Goal: Answer question/provide support: Share knowledge or assist other users

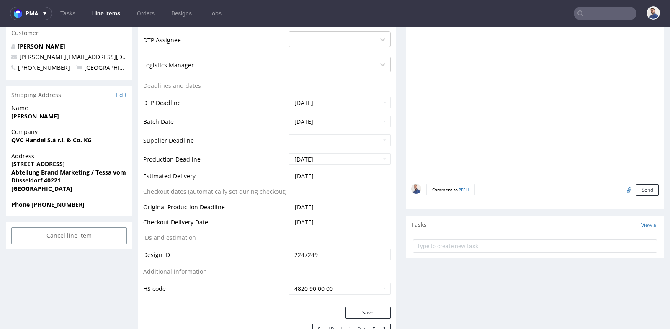
scroll to position [2, 0]
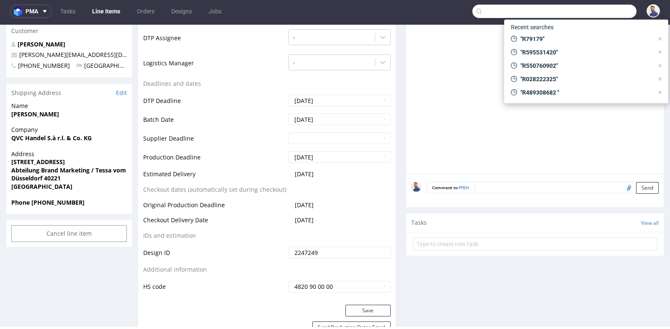
click at [593, 12] on input "text" at bounding box center [554, 11] width 164 height 13
paste input "[PERSON_NAME][EMAIL_ADDRESS][PERSON_NAME][DOMAIN_NAME]"
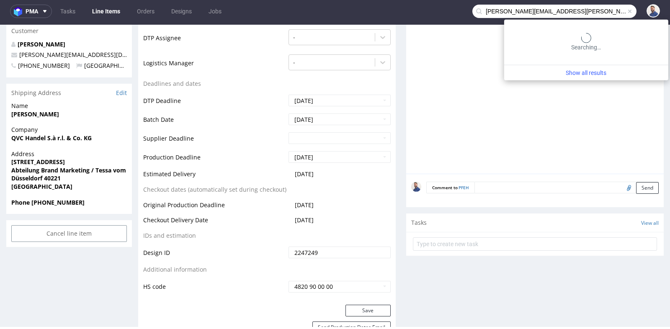
type input "[PERSON_NAME][EMAIL_ADDRESS][PERSON_NAME][DOMAIN_NAME]"
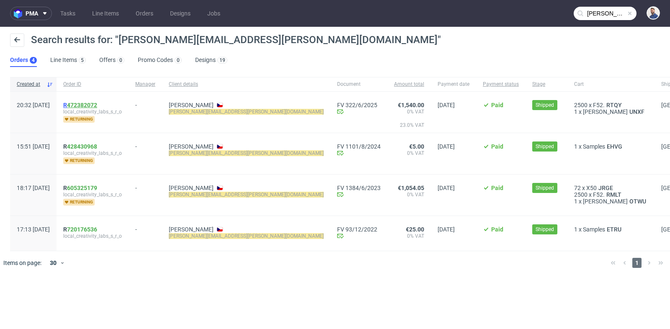
click at [97, 105] on link "472382072" at bounding box center [82, 105] width 30 height 7
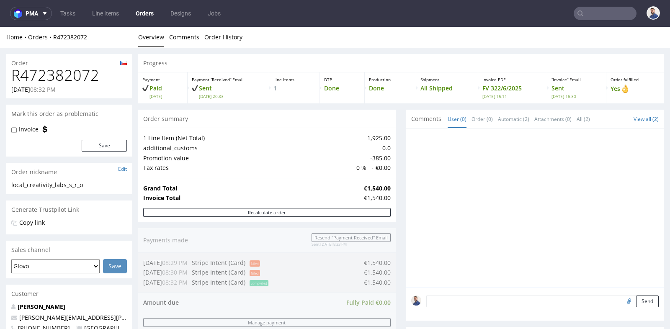
scroll to position [2, 0]
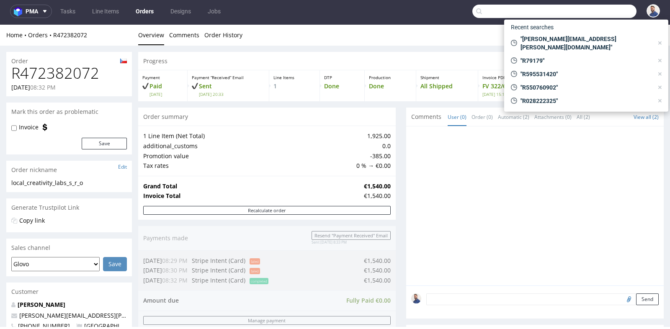
click at [585, 10] on input "text" at bounding box center [554, 11] width 164 height 13
click at [595, 12] on input "text" at bounding box center [554, 11] width 164 height 13
paste input "R894314104"
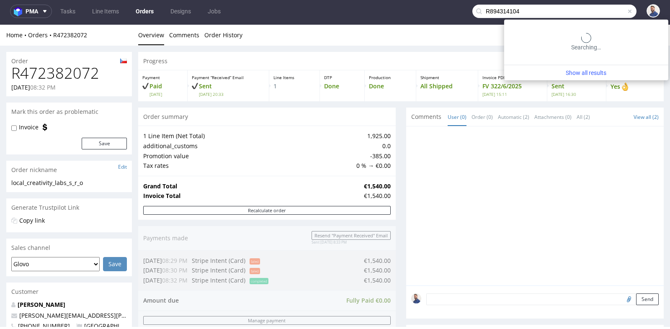
type input "R894314104"
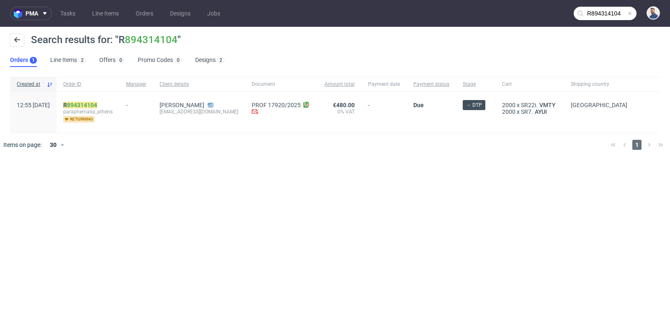
click at [97, 102] on link "894314104" at bounding box center [82, 105] width 30 height 7
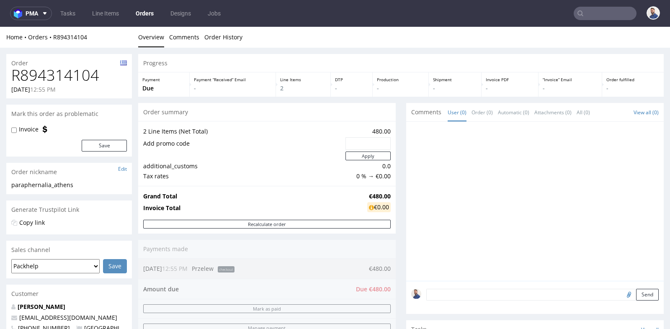
click at [400, 210] on div "Progress Payment Due Payment “Received” Email - Line Items 2 DTP - Production -…" at bounding box center [400, 327] width 525 height 547
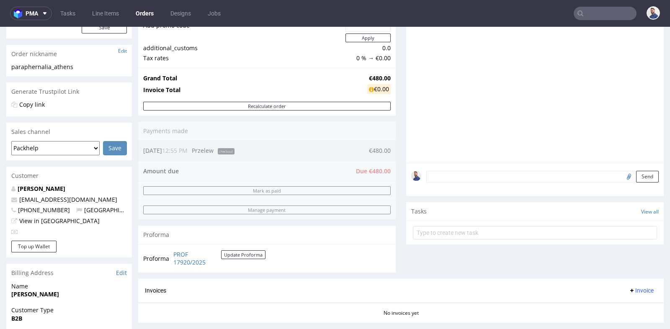
scroll to position [130, 0]
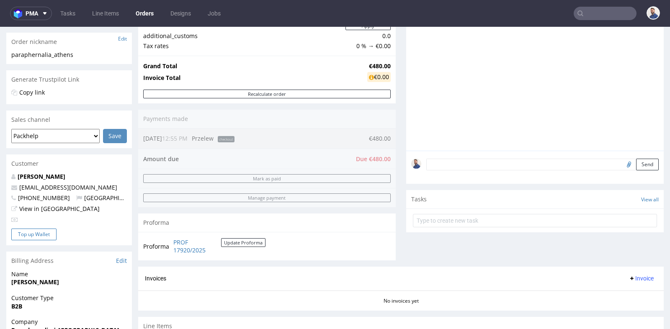
click at [37, 236] on button "Top up Wallet" at bounding box center [33, 234] width 45 height 12
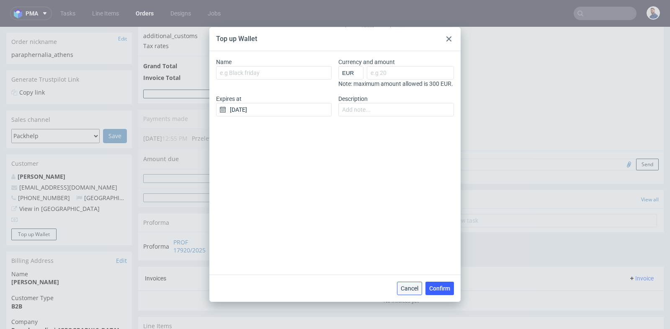
click at [406, 288] on span "Cancel" at bounding box center [409, 288] width 18 height 6
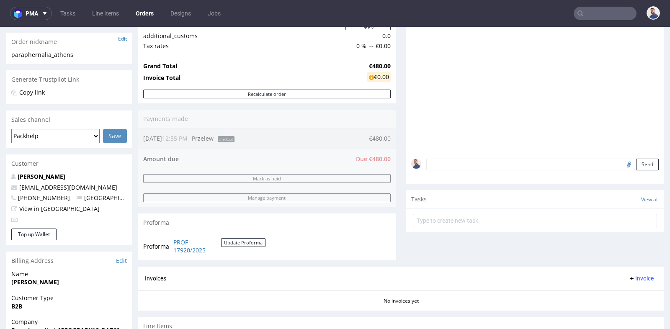
click at [126, 224] on div "[PERSON_NAME] [EMAIL_ADDRESS][DOMAIN_NAME] [PHONE_NUMBER] [GEOGRAPHIC_DATA] Vie…" at bounding box center [69, 200] width 126 height 56
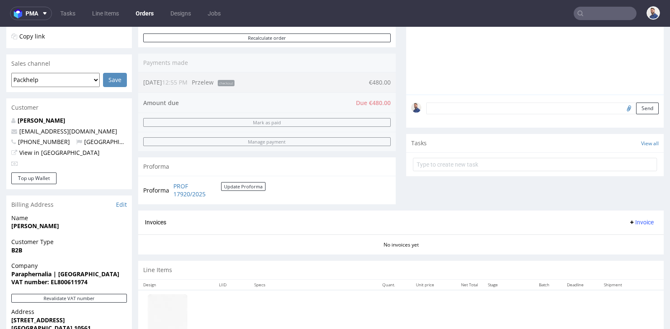
scroll to position [186, 0]
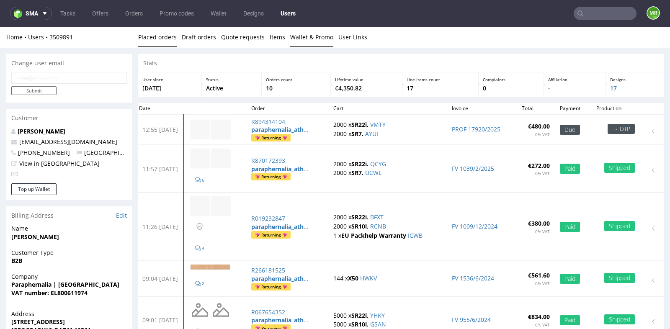
click at [312, 37] on link "Wallet & Promo" at bounding box center [311, 37] width 43 height 21
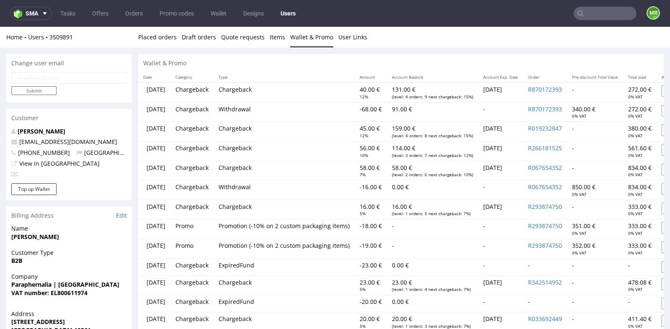
click at [288, 63] on div "Wallet & Promo" at bounding box center [400, 63] width 525 height 18
click at [523, 90] on td "[DATE]" at bounding box center [500, 92] width 45 height 20
click at [26, 191] on button "Top up Wallet" at bounding box center [33, 189] width 45 height 12
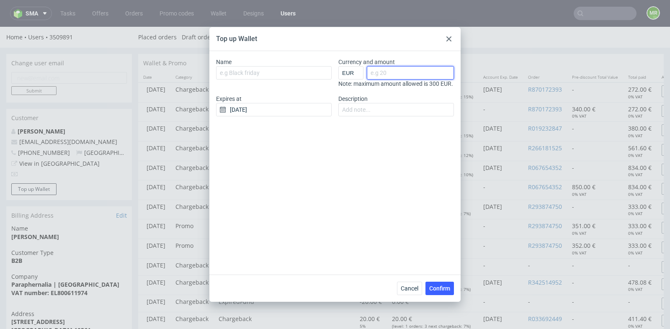
click at [400, 69] on input "Currency and amount" at bounding box center [410, 72] width 87 height 13
type input "40"
click at [287, 116] on input "[DATE]" at bounding box center [273, 109] width 115 height 13
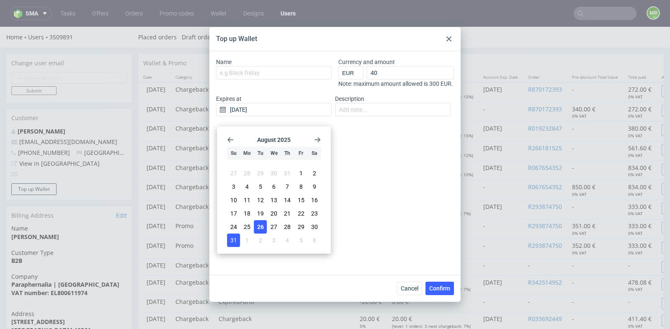
click at [235, 239] on span "31" at bounding box center [233, 240] width 7 height 8
type input "[DATE]"
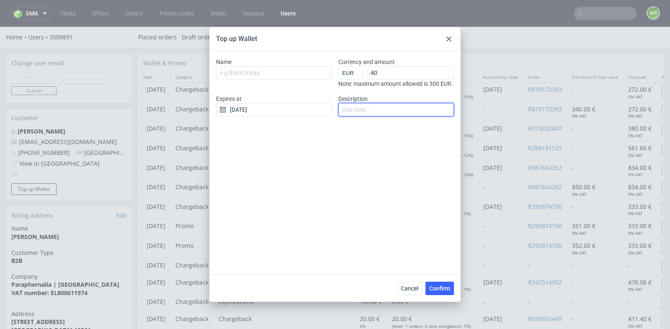
click at [364, 116] on input "Description" at bounding box center [395, 109] width 115 height 13
type input "a"
click at [356, 116] on input "reneval for [EMAIL_ADDRESS][DOMAIN_NAME]" at bounding box center [395, 109] width 115 height 13
type input "renewal for [EMAIL_ADDRESS][DOMAIN_NAME]"
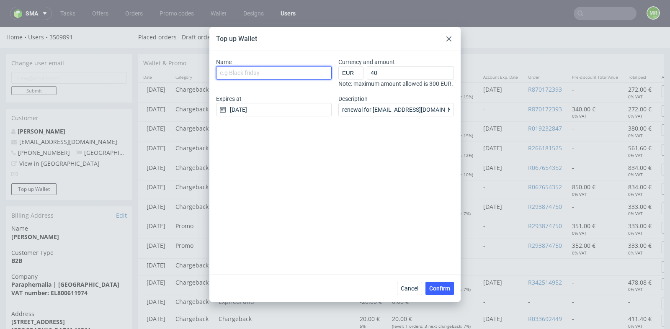
click at [288, 76] on input "Name" at bounding box center [273, 72] width 115 height 13
type input "CS Top Up"
click at [440, 289] on span "Confirm" at bounding box center [439, 288] width 21 height 6
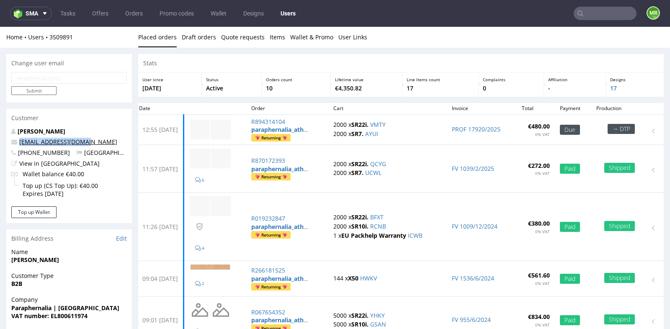
drag, startPoint x: 84, startPoint y: 142, endPoint x: 19, endPoint y: 141, distance: 64.5
click at [19, 141] on p "[EMAIL_ADDRESS][DOMAIN_NAME]" at bounding box center [68, 142] width 115 height 8
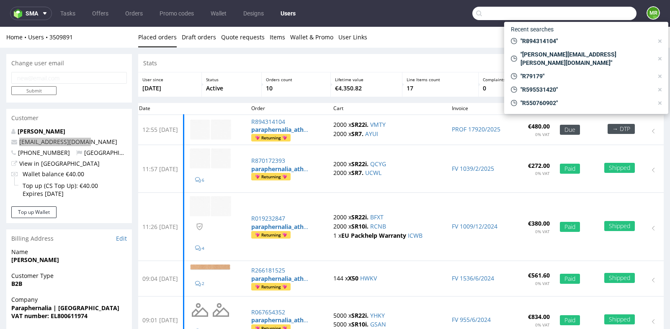
click at [589, 15] on input "text" at bounding box center [554, 13] width 164 height 13
paste input "R530033357"
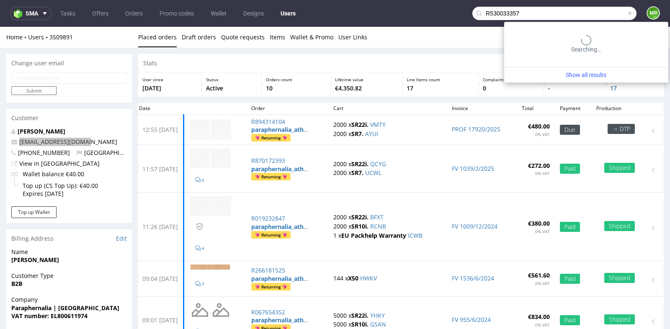
type input "R530033357"
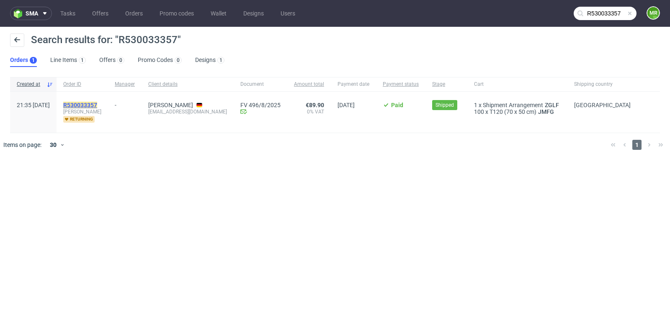
click at [97, 102] on mark "R530033357" at bounding box center [80, 105] width 34 height 7
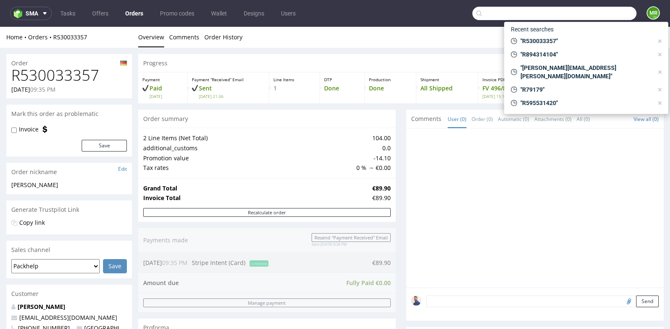
click at [605, 9] on input "text" at bounding box center [554, 13] width 164 height 13
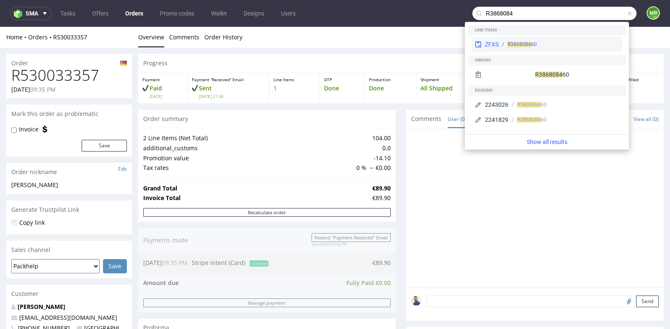
type input "R3868084"
click at [589, 48] on div "R3868084 60" at bounding box center [558, 45] width 120 height 8
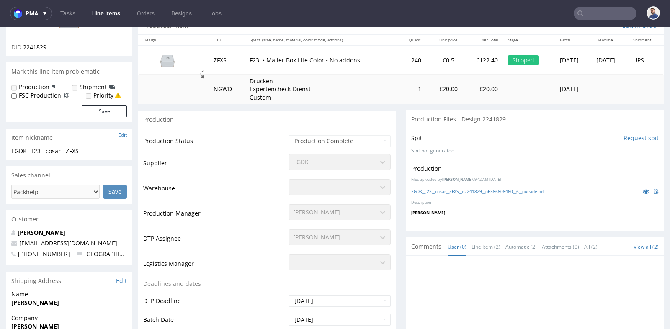
scroll to position [93, 0]
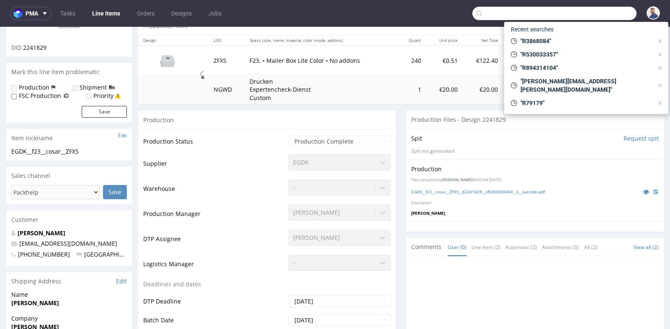
click at [593, 10] on input "text" at bounding box center [554, 13] width 164 height 13
paste input "R656638787"
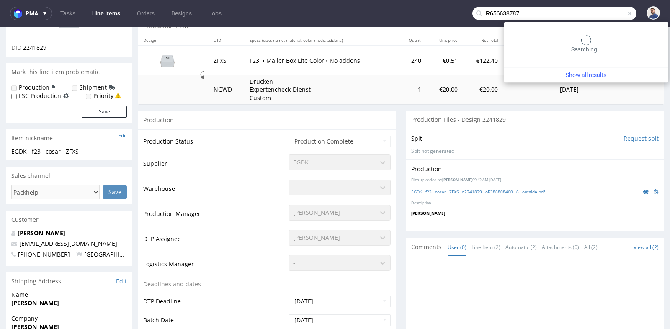
type input "R656638787"
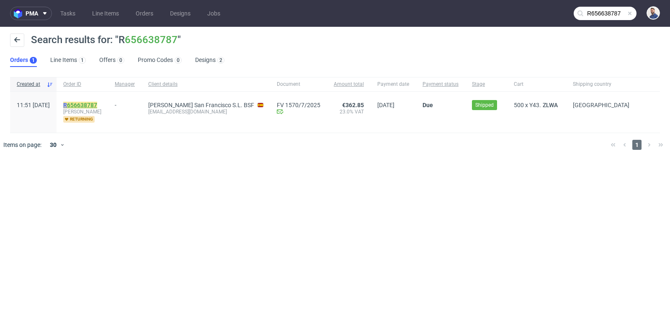
click at [97, 107] on link "656638787" at bounding box center [82, 105] width 30 height 7
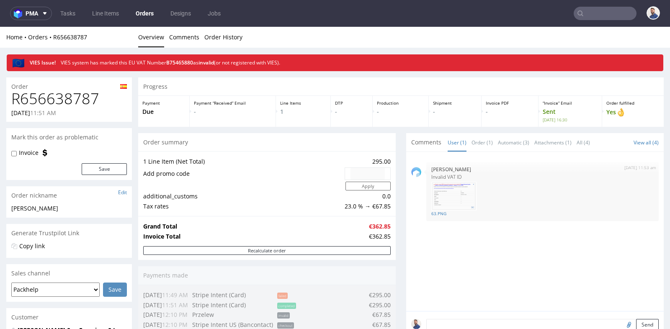
scroll to position [2, 0]
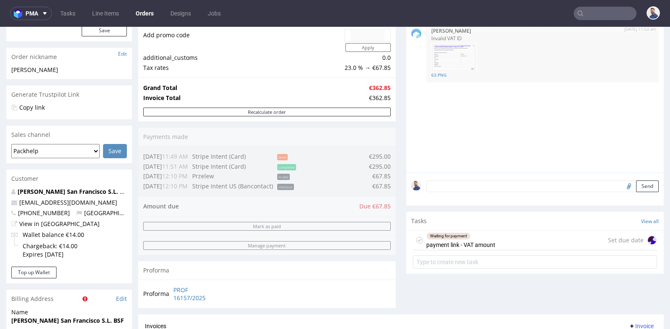
scroll to position [149, 0]
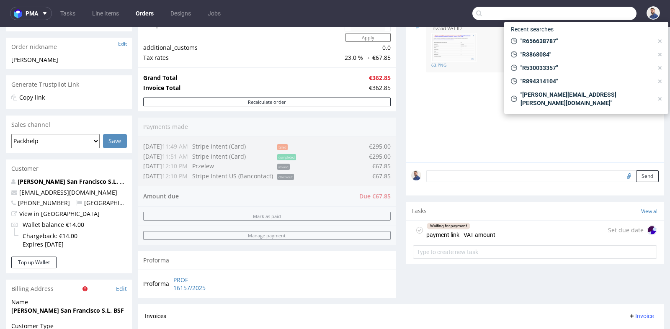
click at [606, 16] on input "text" at bounding box center [554, 13] width 164 height 13
click at [541, 8] on input "text" at bounding box center [554, 13] width 164 height 13
click at [537, 15] on input "text" at bounding box center [554, 13] width 164 height 13
paste input "R791796623"
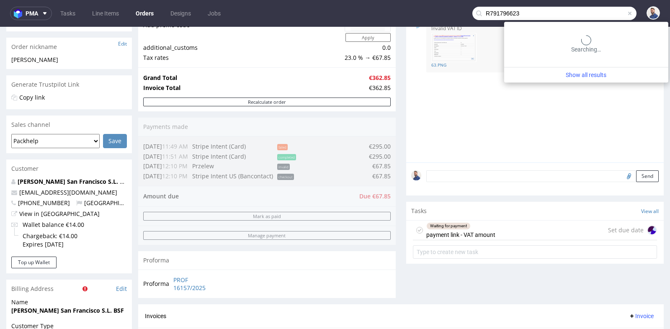
type input "R791796623"
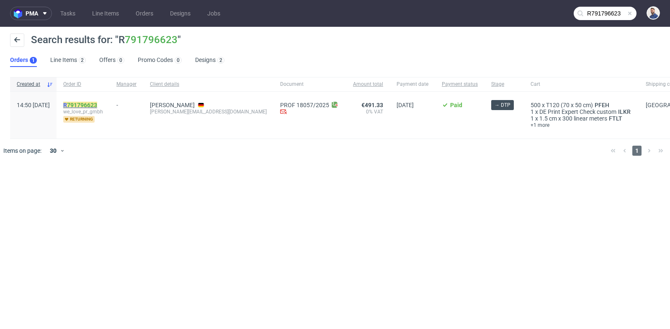
click at [97, 105] on link "791796623" at bounding box center [82, 105] width 30 height 7
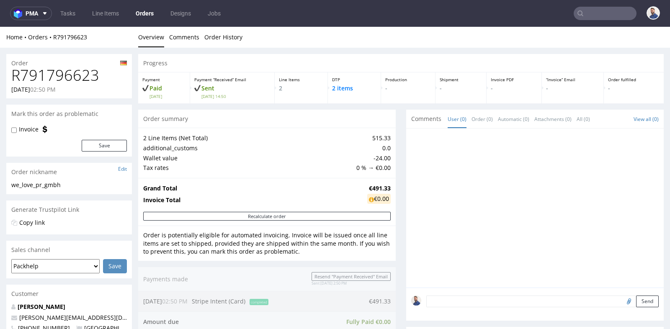
click at [393, 177] on div "Progress Payment Paid Tue 26 Aug Payment “Received” Email Sent Tue 26 Aug 14:50…" at bounding box center [400, 331] width 525 height 554
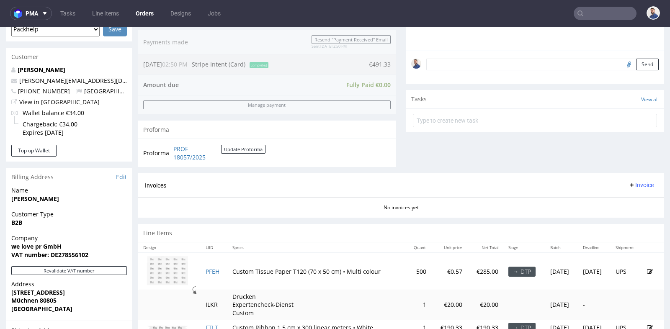
scroll to position [223, 0]
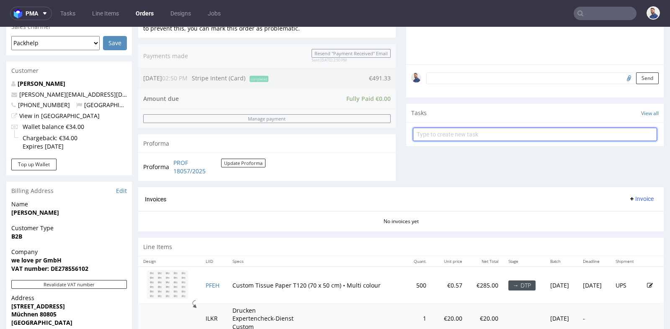
click at [472, 132] on input "text" at bounding box center [535, 134] width 244 height 13
type input "Plik graficzny od klient"
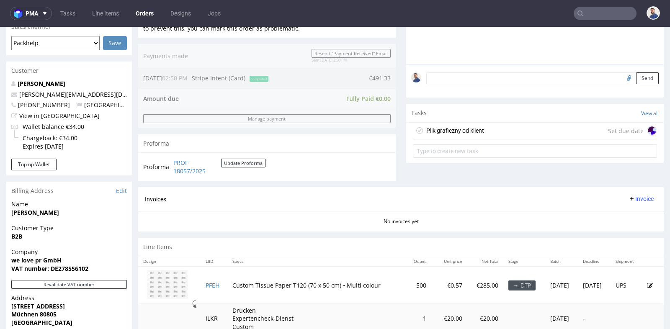
click at [521, 131] on div "Plik graficzny od klient Set due date" at bounding box center [535, 131] width 244 height 17
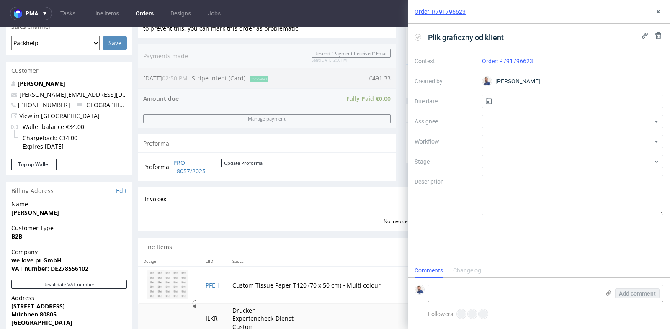
scroll to position [6, 0]
click at [533, 100] on input "text" at bounding box center [573, 101] width 182 height 13
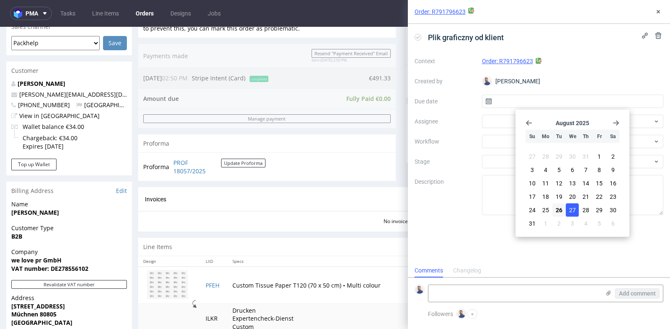
click at [576, 210] on button "27" at bounding box center [572, 209] width 13 height 13
type input "27/08/2025"
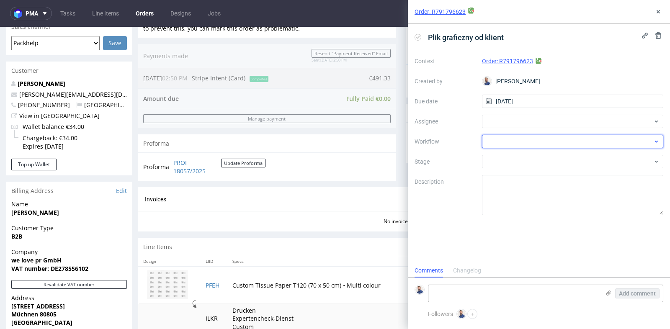
click at [554, 141] on div at bounding box center [573, 141] width 182 height 13
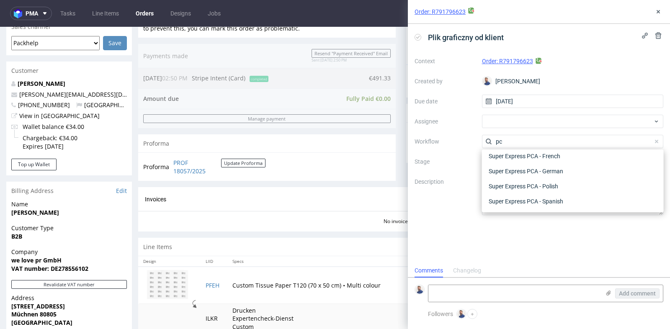
scroll to position [105, 0]
type input "pca"
click at [552, 173] on div "Super Express PCA - German" at bounding box center [572, 171] width 175 height 15
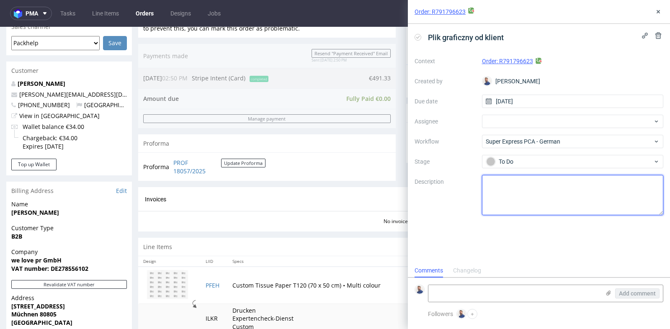
click at [541, 197] on textarea at bounding box center [573, 195] width 182 height 40
type textarea "Klientka przesłała plik graficzny"
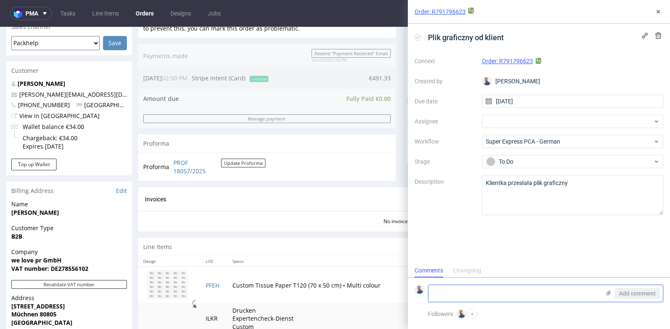
click at [543, 297] on textarea at bounding box center [514, 293] width 172 height 17
click at [610, 292] on icon at bounding box center [608, 293] width 7 height 7
click at [0, 0] on input "file" at bounding box center [0, 0] width 0 height 0
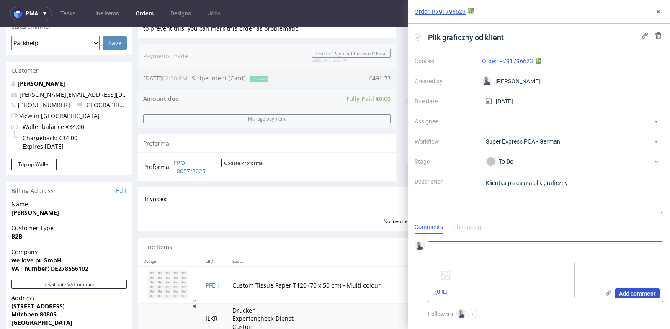
click at [639, 293] on span "Add comment" at bounding box center [636, 293] width 37 height 6
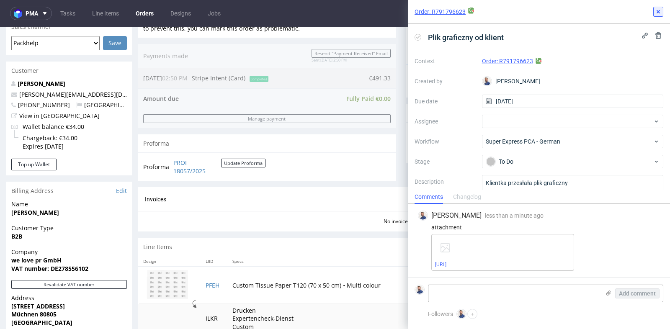
click at [656, 10] on use at bounding box center [657, 11] width 3 height 3
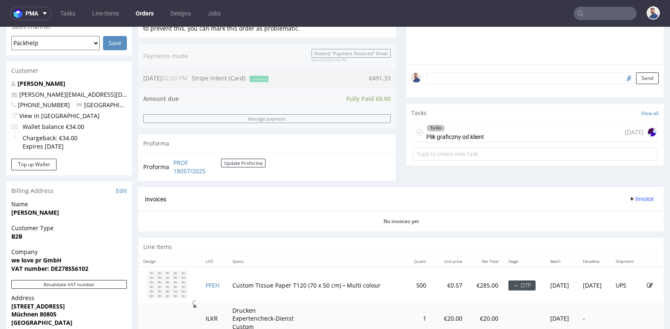
click at [136, 98] on div "Order R791796623 26.08.2025 02:50 PM Mark this order as problematic Invoice Sav…" at bounding box center [335, 148] width 670 height 647
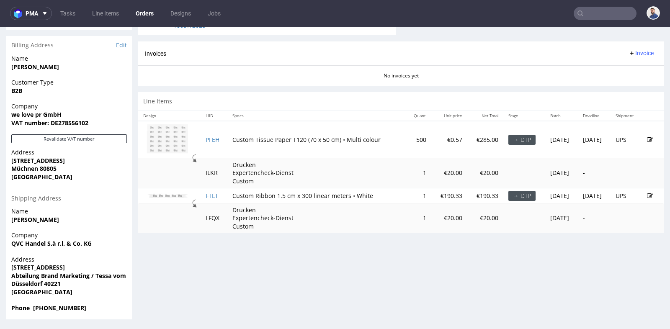
scroll to position [2, 0]
